Goal: Information Seeking & Learning: Learn about a topic

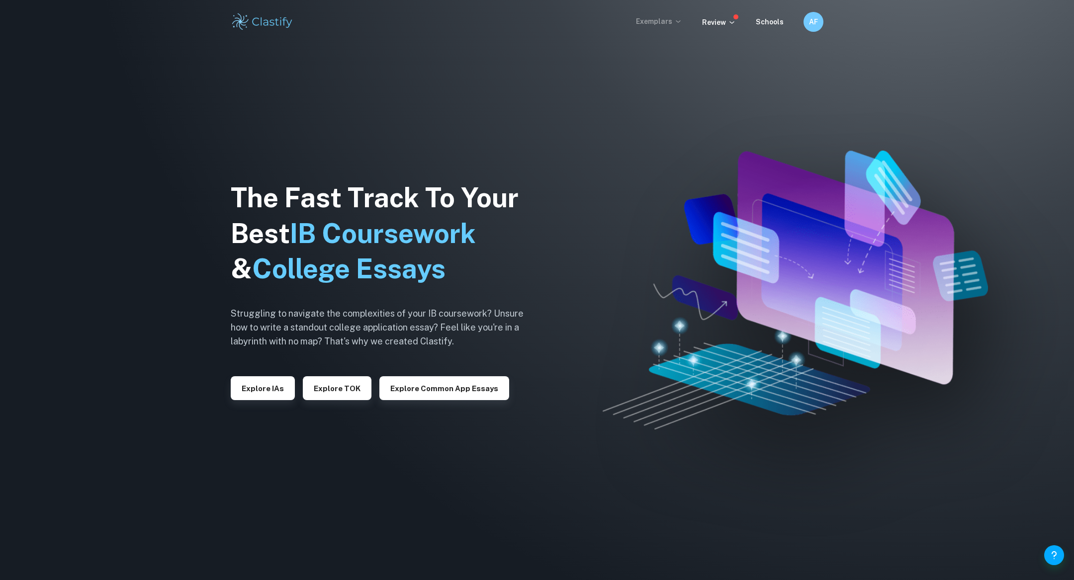
click at [657, 22] on p "Exemplars" at bounding box center [659, 21] width 46 height 11
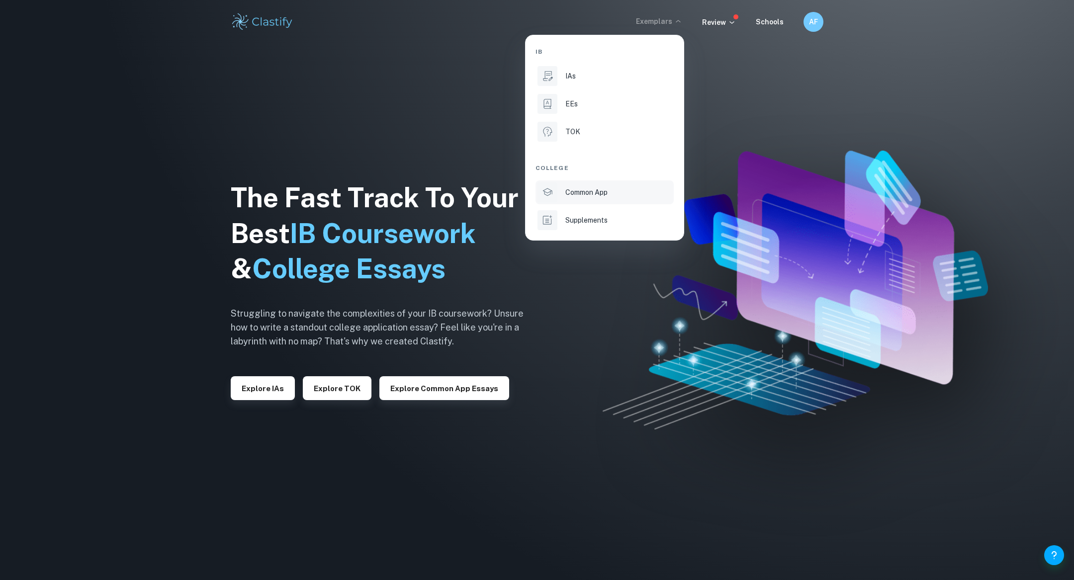
click at [593, 190] on p "Common App" at bounding box center [586, 192] width 42 height 11
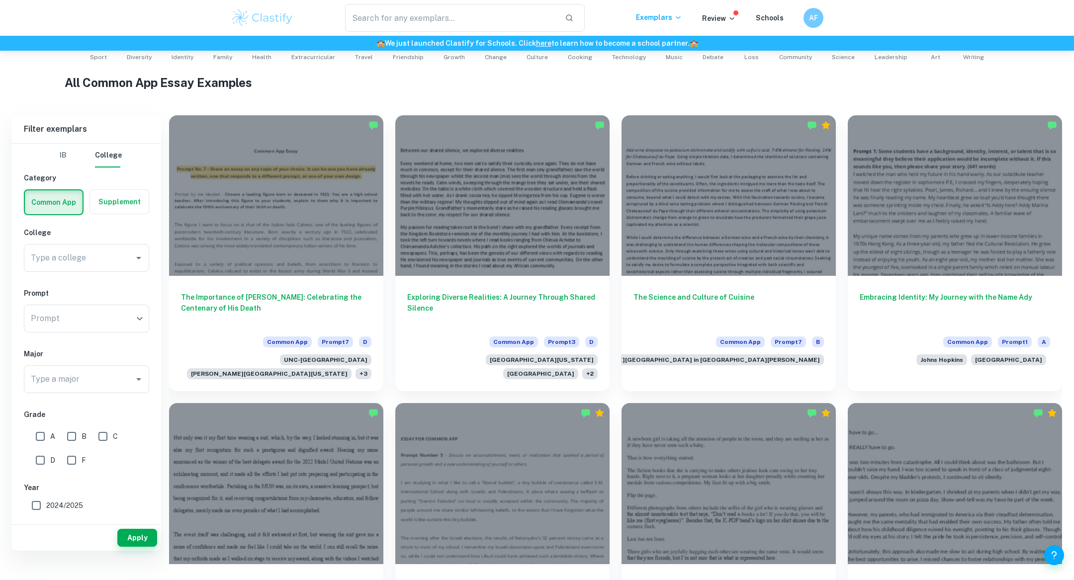
scroll to position [230, 0]
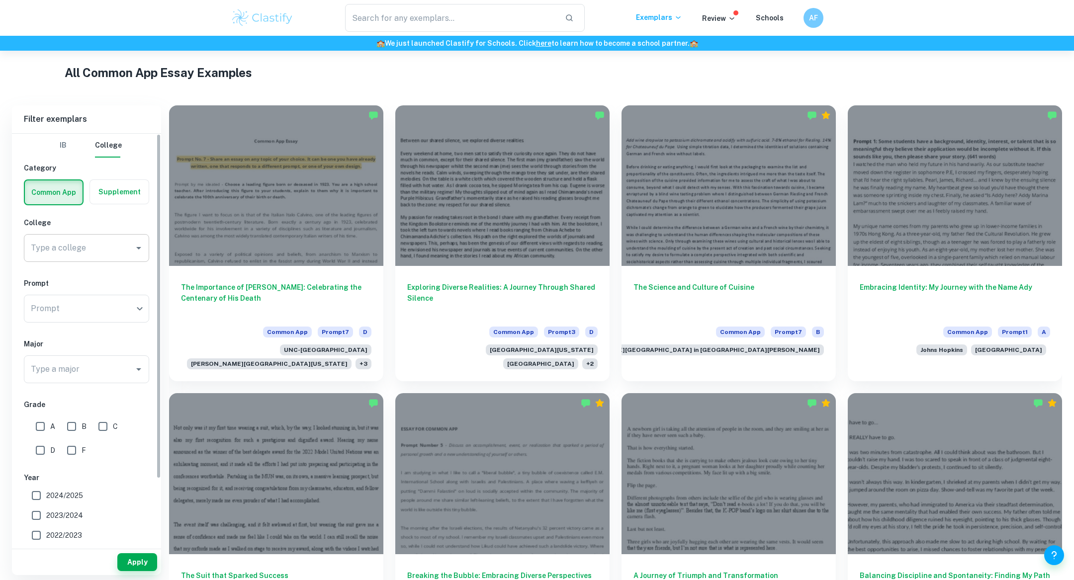
click at [129, 246] on input "Type a college" at bounding box center [78, 248] width 101 height 19
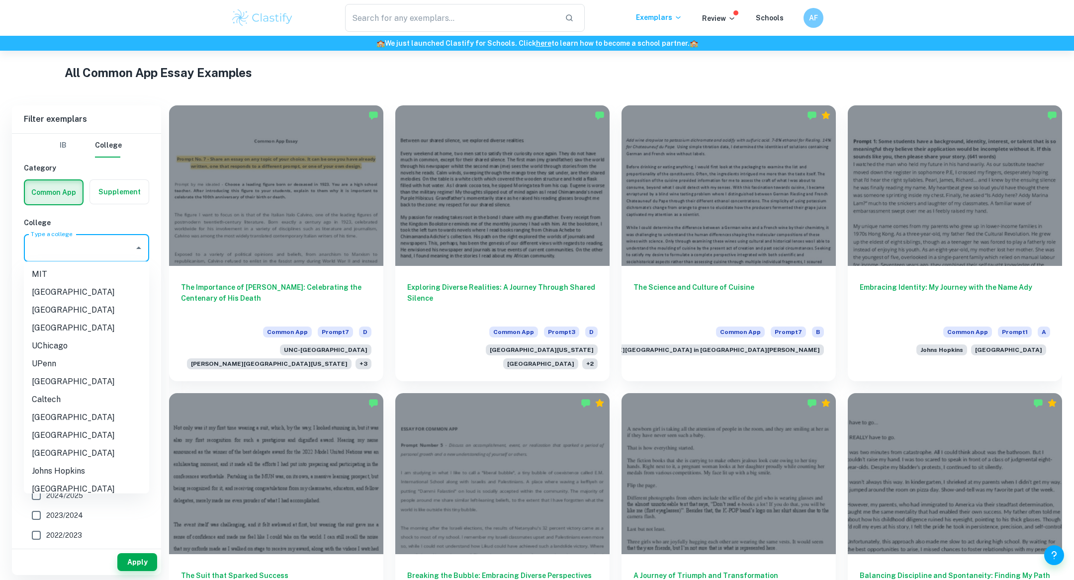
click at [107, 305] on li "[GEOGRAPHIC_DATA]" at bounding box center [86, 310] width 125 height 18
type input "[GEOGRAPHIC_DATA]"
click at [104, 251] on input "[GEOGRAPHIC_DATA]" at bounding box center [72, 248] width 89 height 19
click at [121, 248] on icon "Clear" at bounding box center [126, 248] width 10 height 10
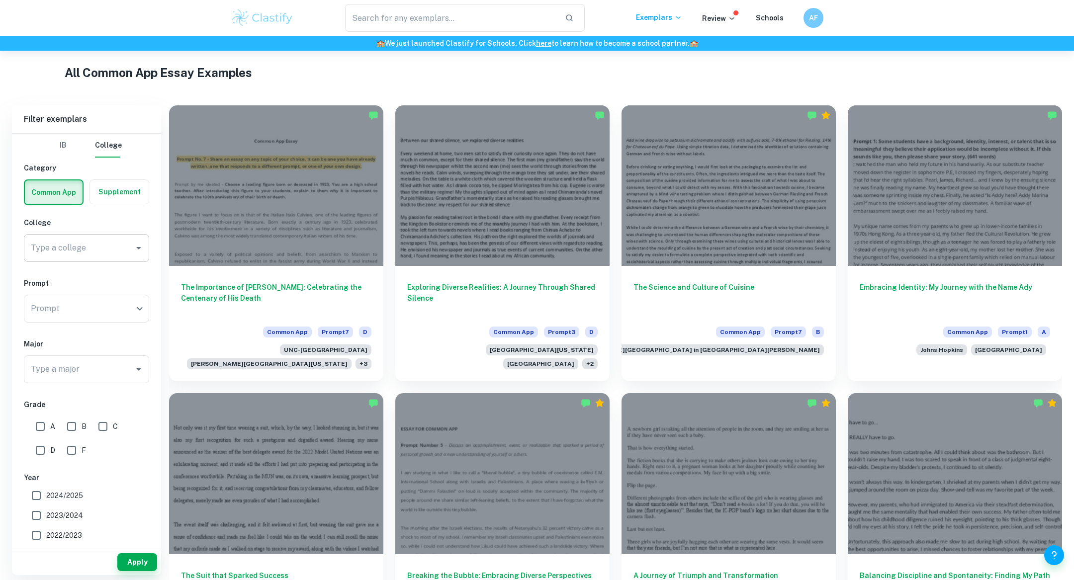
click at [131, 225] on h6 "College" at bounding box center [86, 222] width 125 height 11
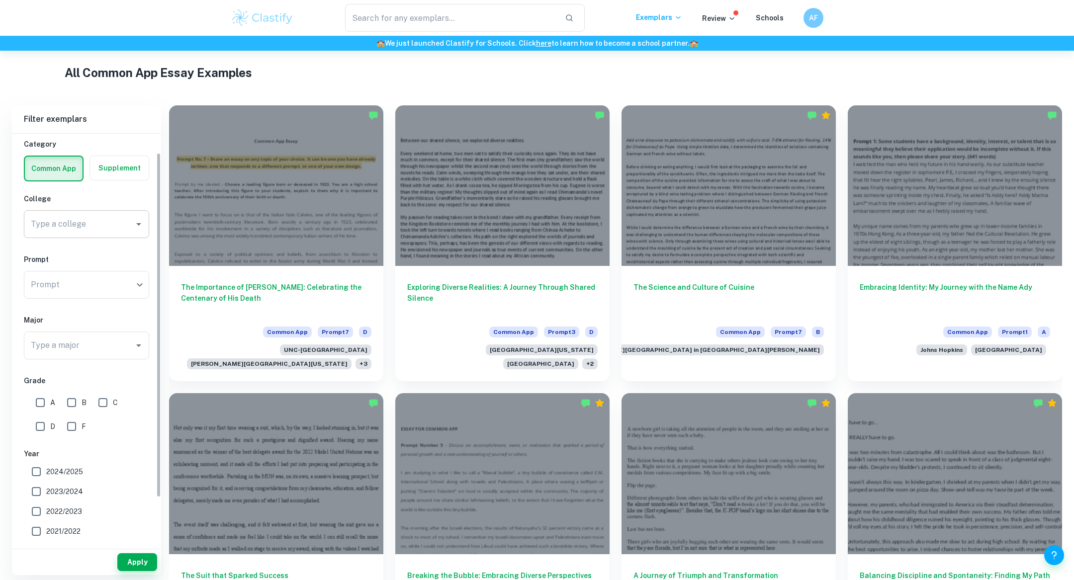
scroll to position [25, 0]
click at [127, 280] on div "​ Prompt" at bounding box center [86, 284] width 125 height 28
click at [144, 279] on div "​ Prompt" at bounding box center [86, 284] width 125 height 28
click at [143, 280] on div "​ Prompt" at bounding box center [86, 284] width 125 height 28
click at [137, 279] on div "​ Prompt" at bounding box center [86, 284] width 125 height 28
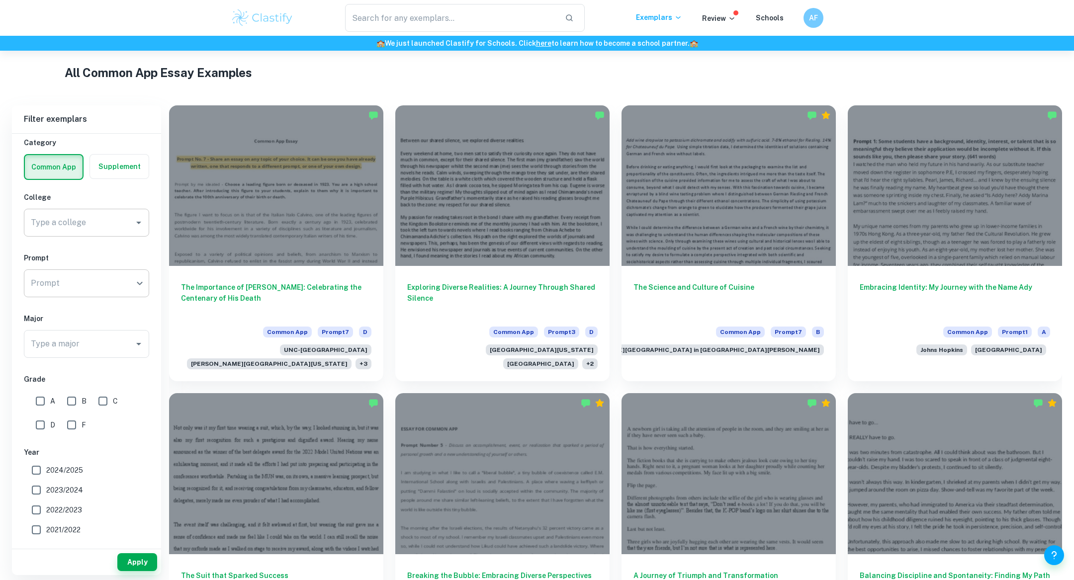
click at [140, 283] on div "​ Prompt" at bounding box center [86, 284] width 125 height 28
click at [138, 345] on icon "Open" at bounding box center [139, 344] width 12 height 12
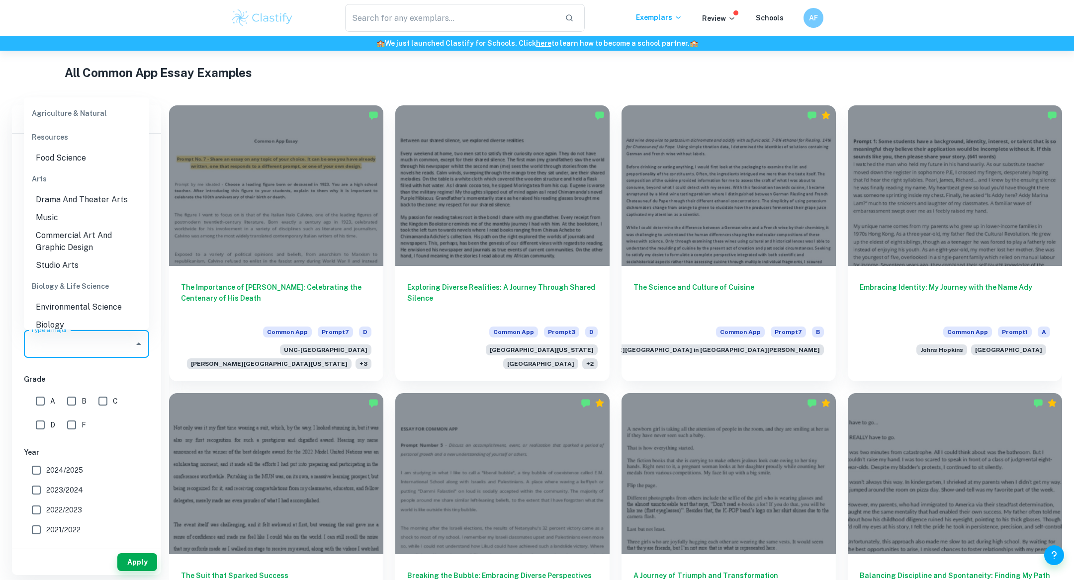
click at [134, 379] on h6 "Grade" at bounding box center [86, 379] width 125 height 11
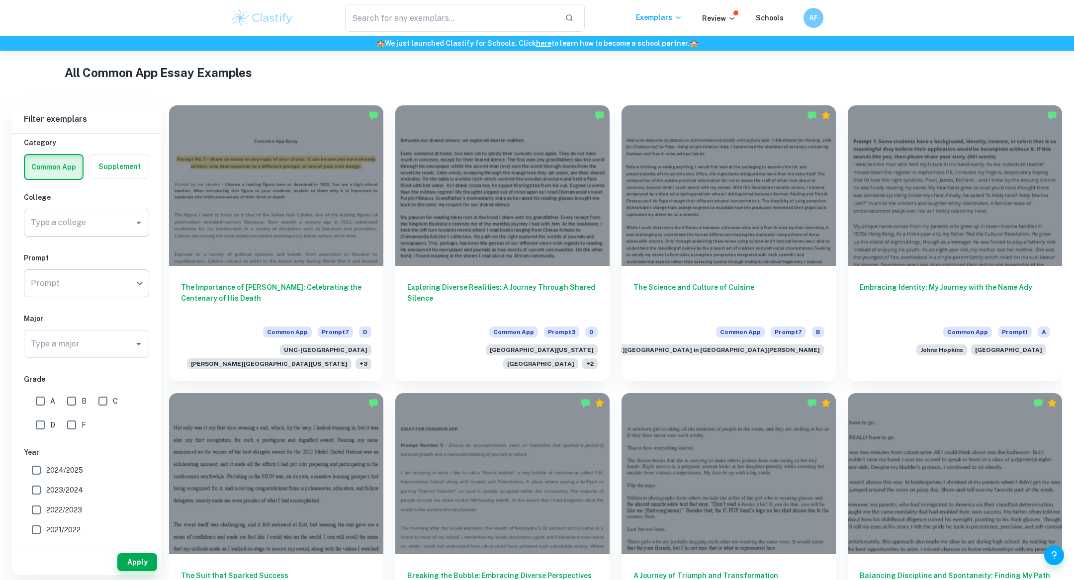
click at [48, 280] on body "We value your privacy We use cookies to enhance your browsing experience, serve…" at bounding box center [537, 111] width 1074 height 580
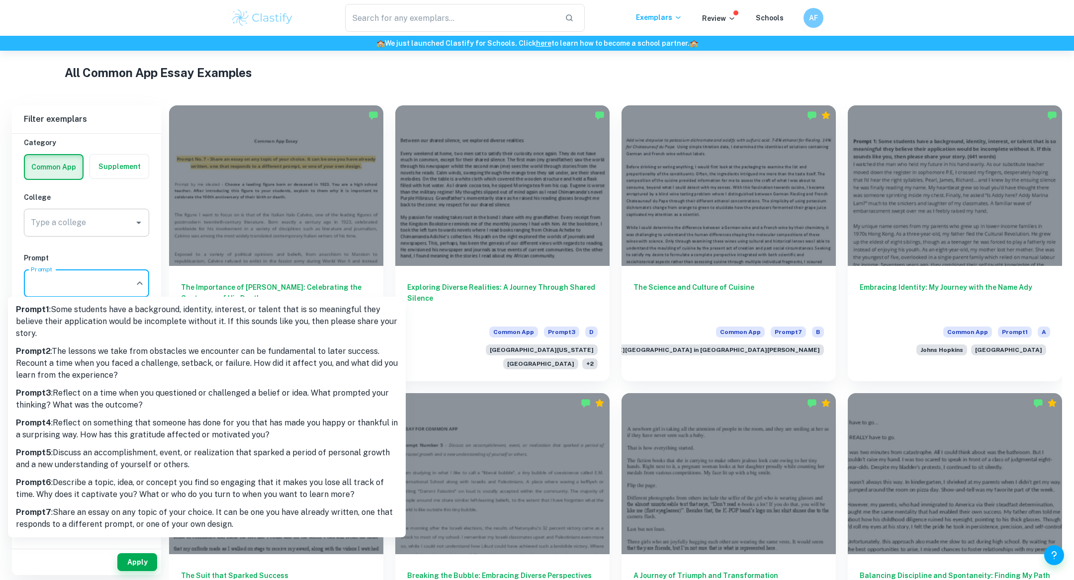
click at [141, 358] on p "Prompt 2 : The lessons we take from obstacles we encounter can be fundamental t…" at bounding box center [207, 364] width 382 height 36
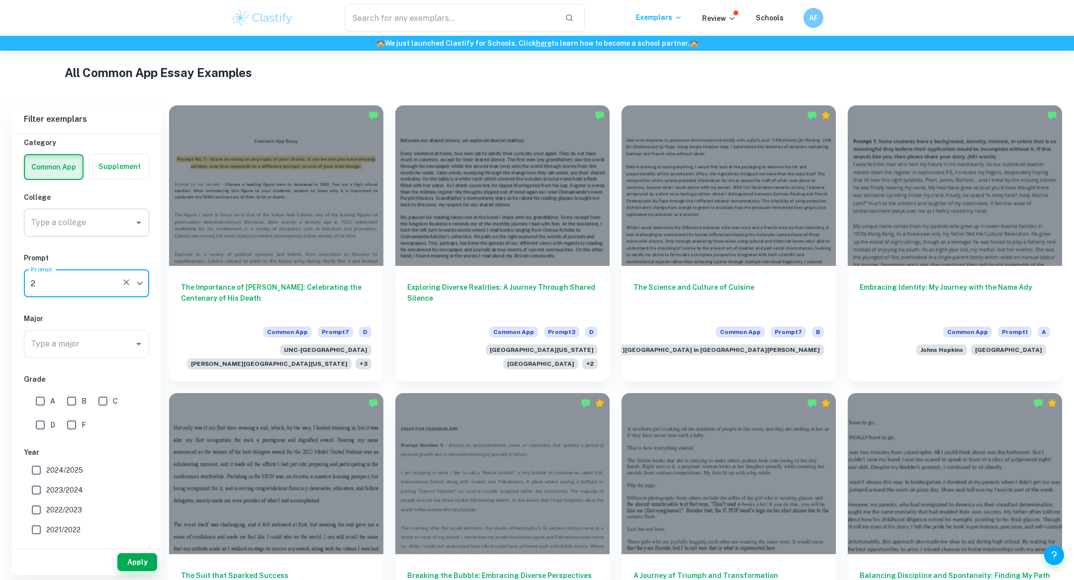
type input "2"
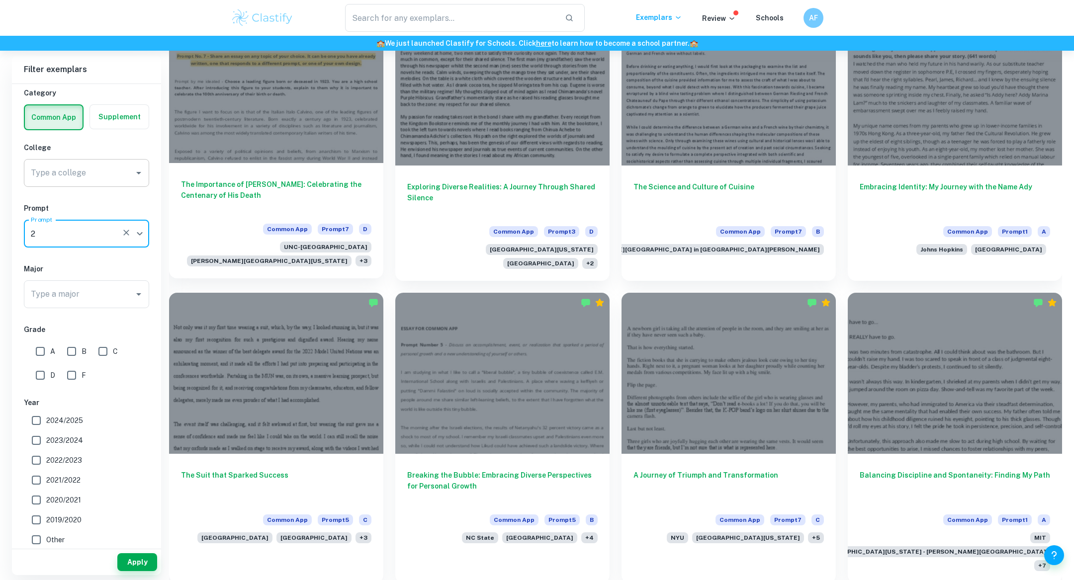
scroll to position [342, 0]
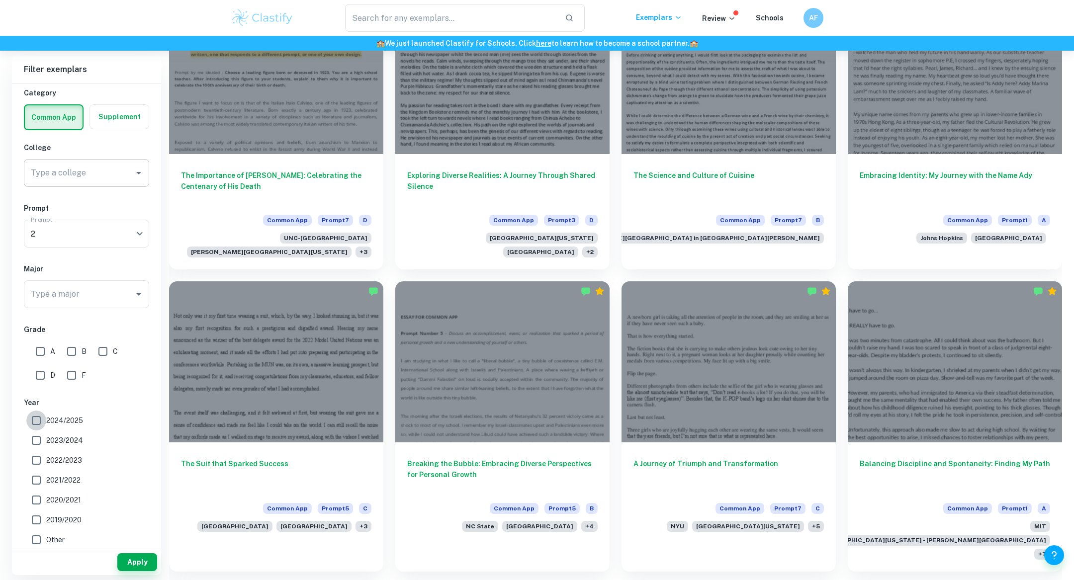
click at [32, 418] on input "2024/2025" at bounding box center [36, 421] width 20 height 20
click at [34, 415] on input "2024/2025" at bounding box center [36, 421] width 20 height 20
checkbox input "false"
click at [36, 344] on input "A" at bounding box center [40, 348] width 20 height 20
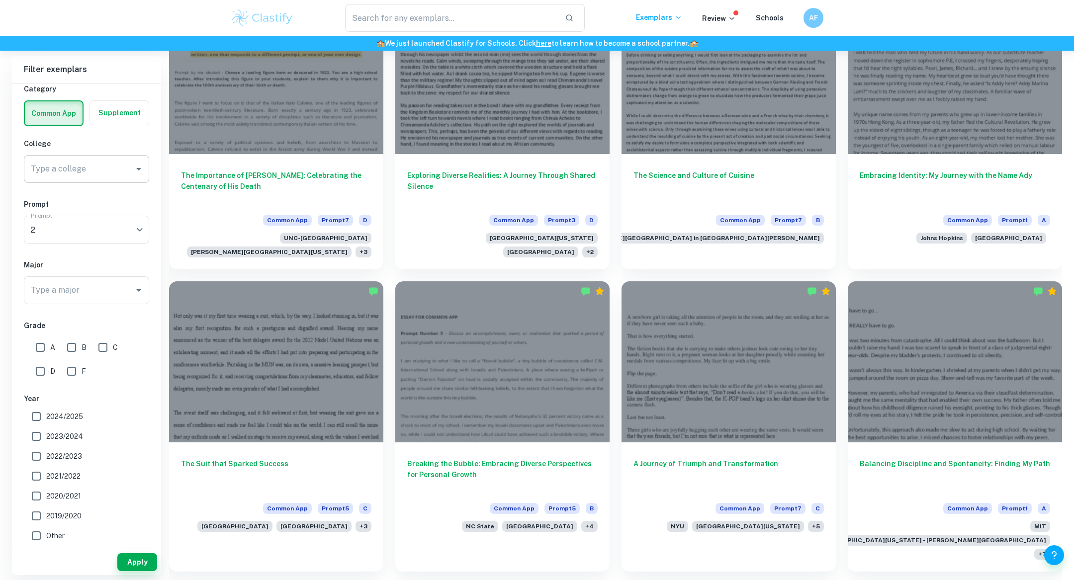
checkbox input "true"
click at [138, 557] on button "Apply" at bounding box center [137, 562] width 40 height 18
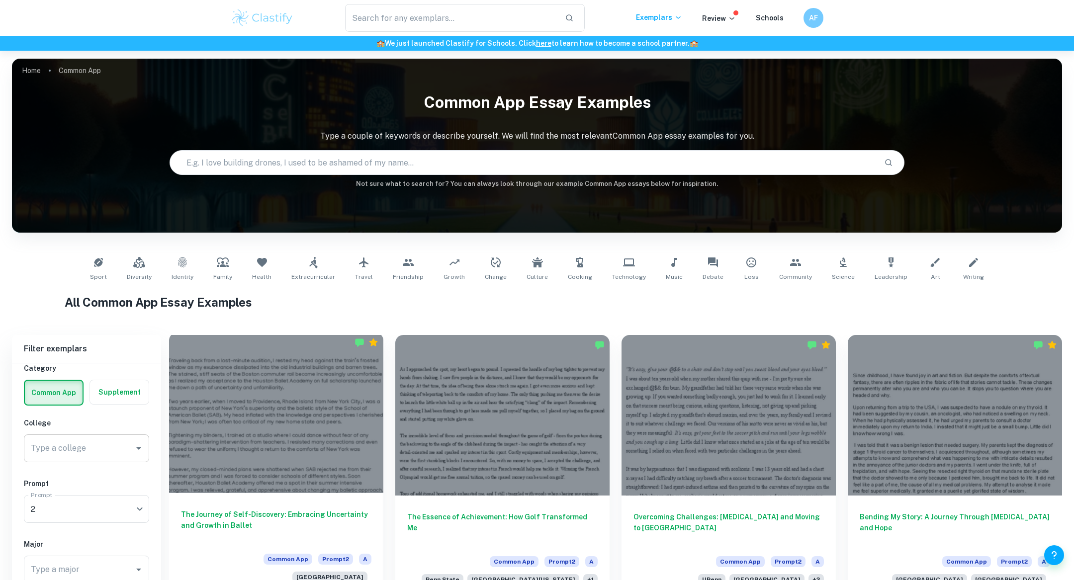
scroll to position [65, 0]
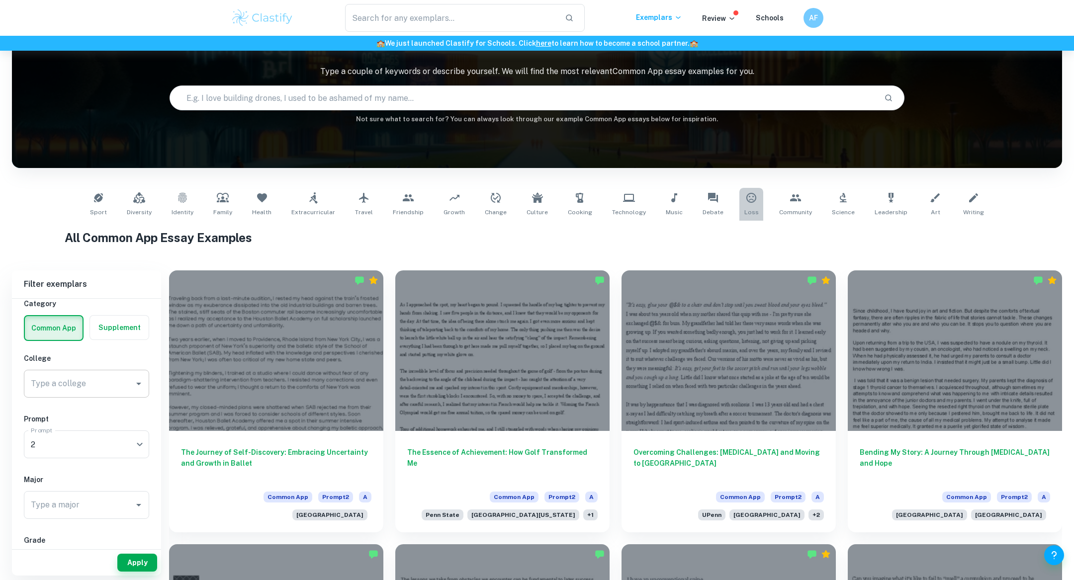
click at [746, 206] on link "Loss" at bounding box center [751, 204] width 24 height 33
type input "Loss"
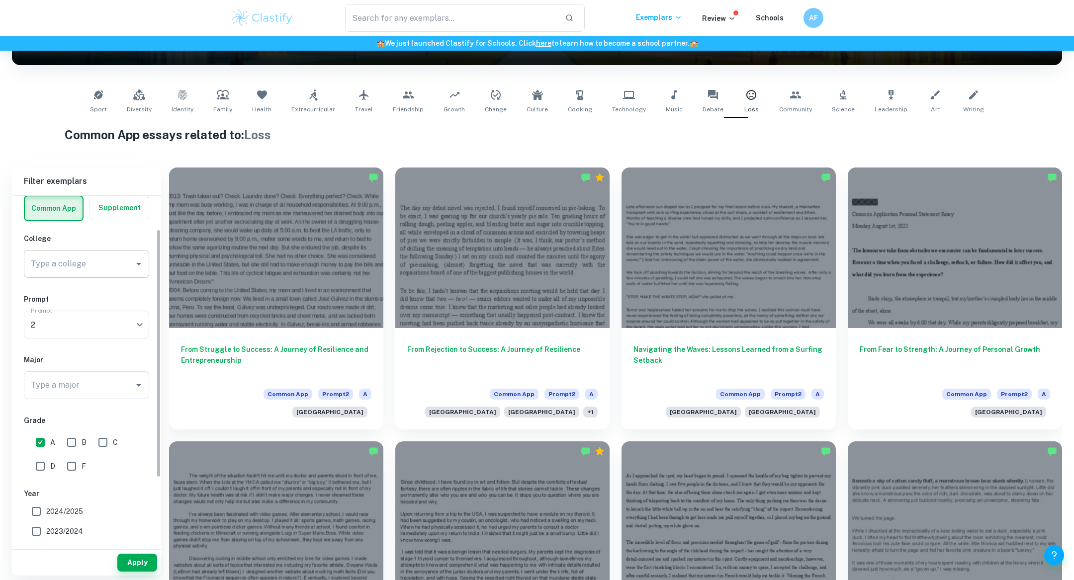
scroll to position [47, 0]
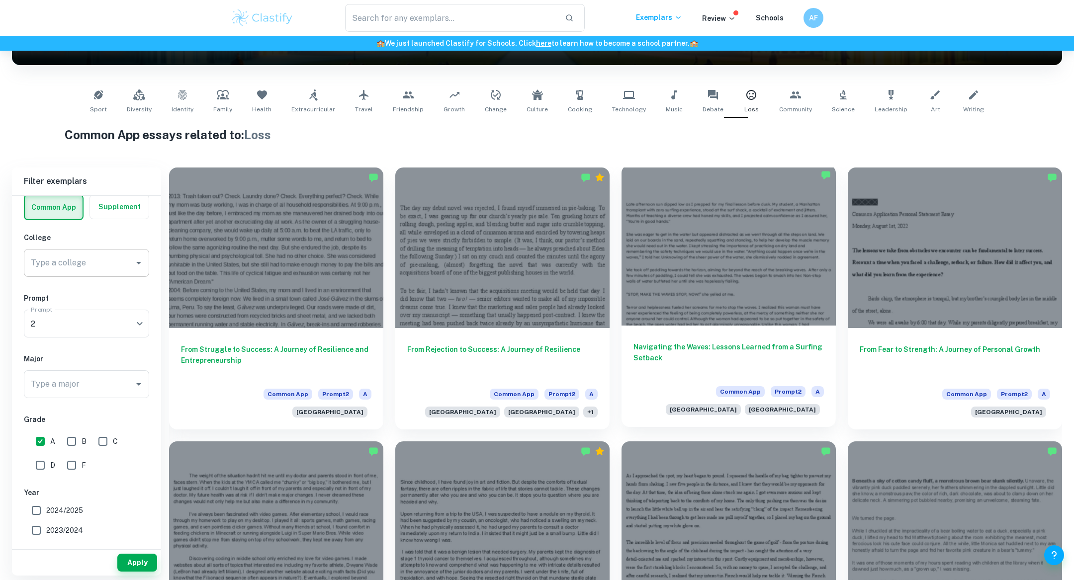
click at [655, 352] on h6 "Navigating the Waves: Lessons Learned from a Surfing Setback" at bounding box center [729, 358] width 190 height 33
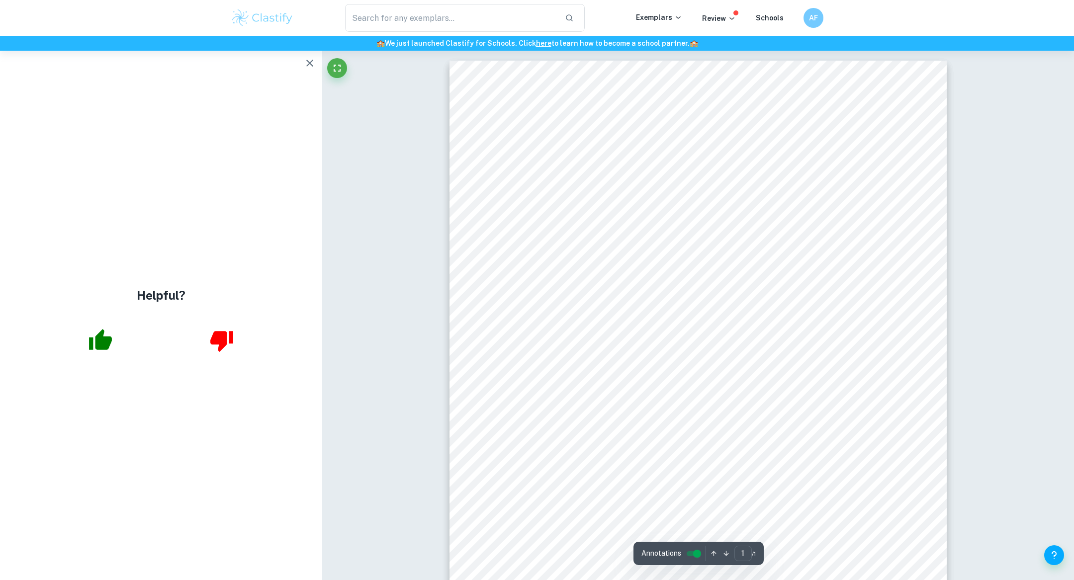
scroll to position [134, 0]
click at [308, 65] on icon "button" at bounding box center [309, 63] width 7 height 7
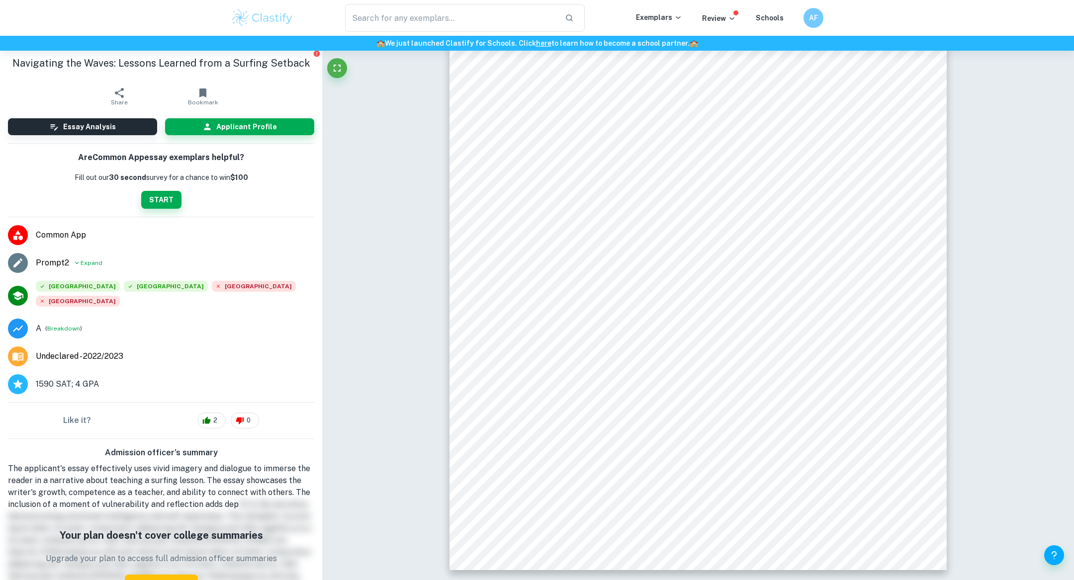
scroll to position [0, 0]
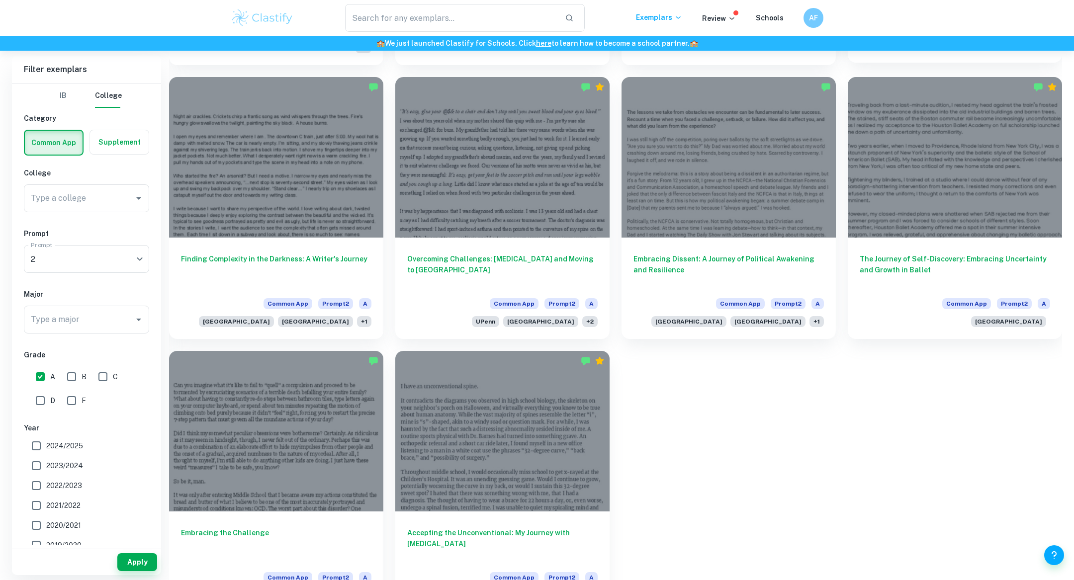
scroll to position [840, 0]
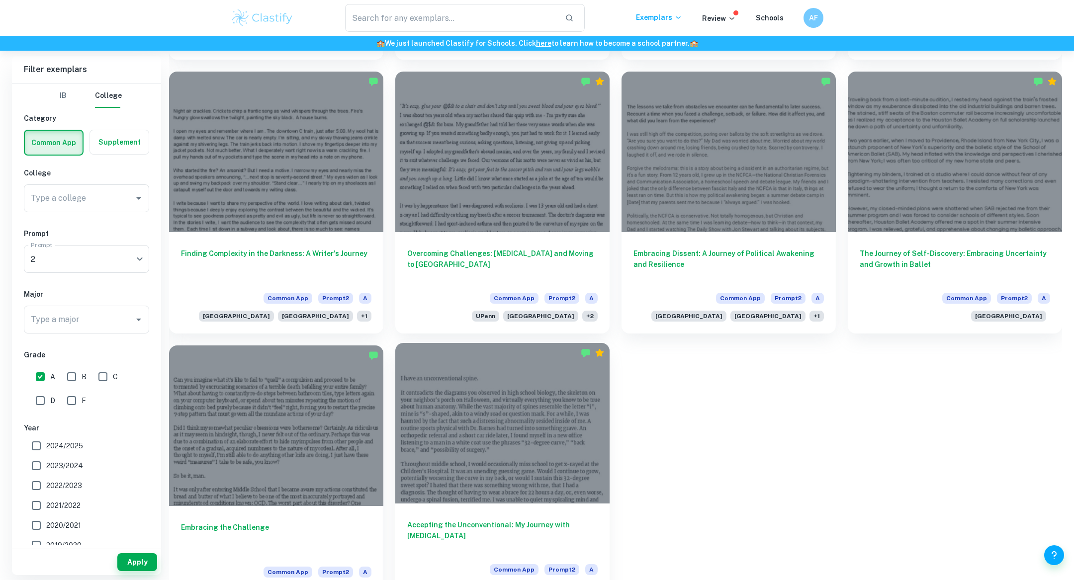
click at [442, 520] on h6 "Accepting the Unconventional: My Journey with [MEDICAL_DATA]" at bounding box center [502, 536] width 190 height 33
